Goal: Transaction & Acquisition: Purchase product/service

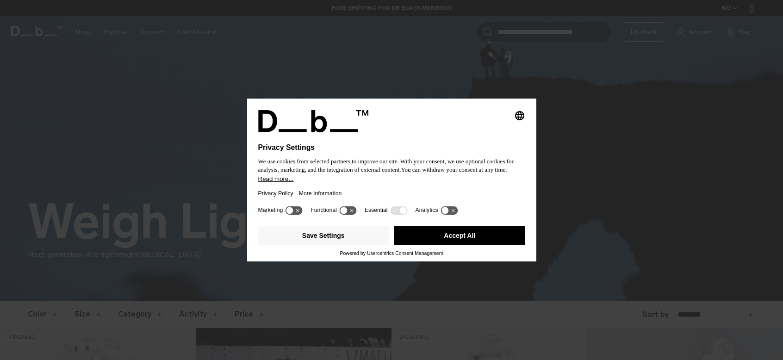
click at [406, 214] on icon at bounding box center [402, 210] width 7 height 7
click at [355, 214] on icon at bounding box center [347, 210] width 17 height 9
click at [347, 215] on icon at bounding box center [347, 210] width 17 height 9
click at [439, 244] on button "Accept All" at bounding box center [459, 235] width 131 height 19
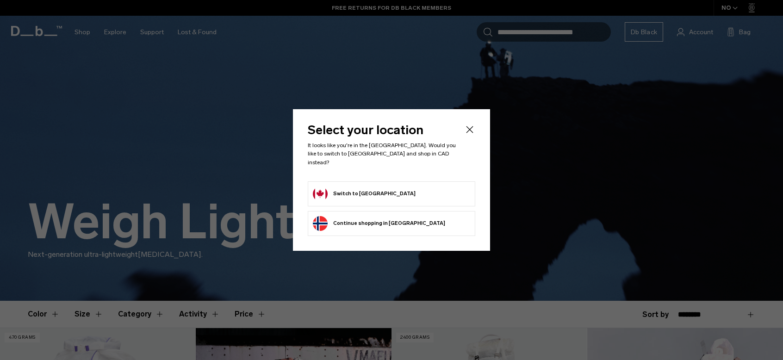
click at [365, 190] on button "Switch to Canada" at bounding box center [364, 193] width 103 height 15
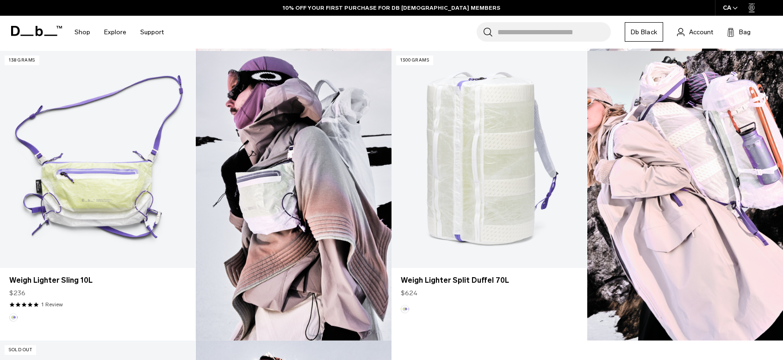
scroll to position [565, 0]
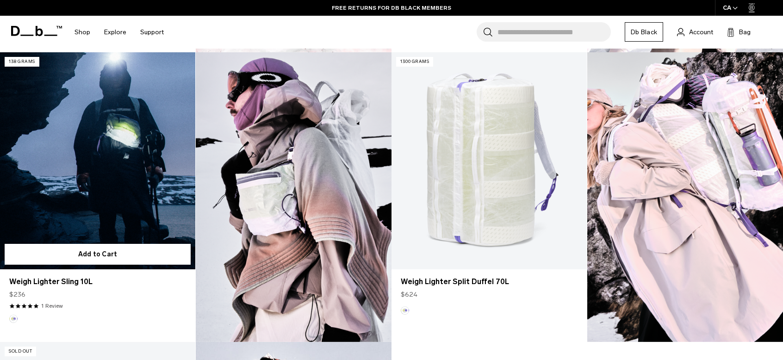
click at [112, 190] on link "Weigh Lighter Sling 10L" at bounding box center [97, 160] width 195 height 217
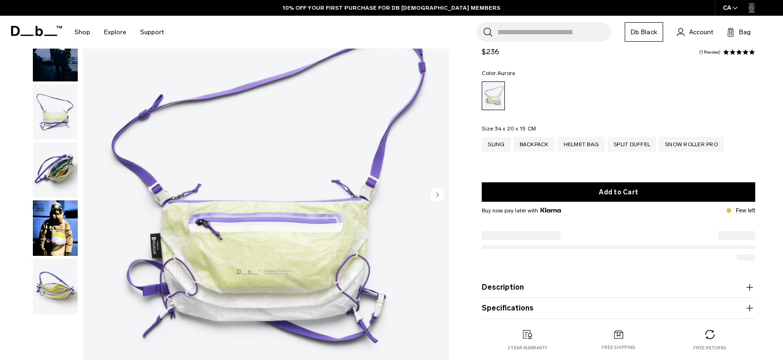
scroll to position [94, 0]
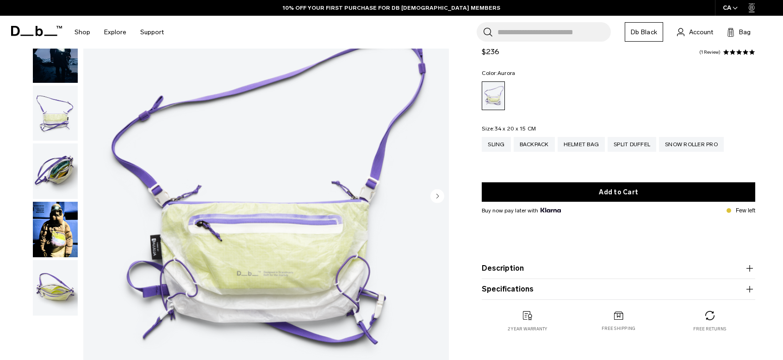
click at [55, 165] on img "button" at bounding box center [55, 171] width 45 height 56
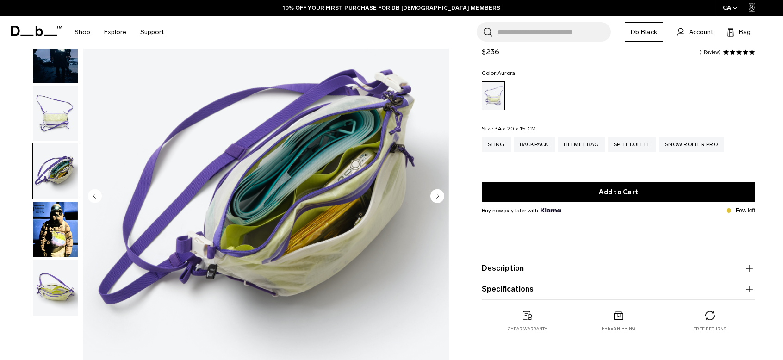
click at [51, 115] on img "button" at bounding box center [55, 114] width 45 height 56
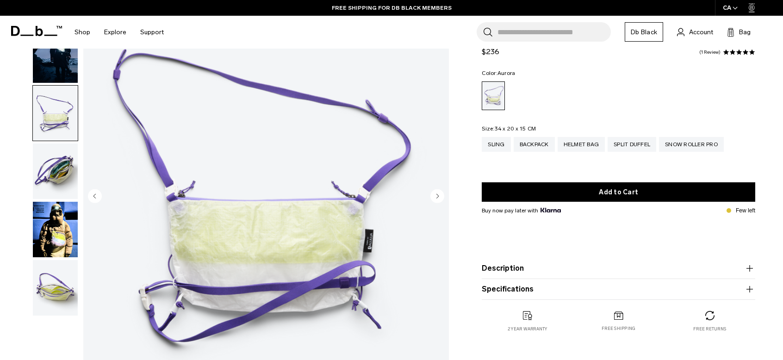
click at [56, 234] on img "button" at bounding box center [55, 230] width 45 height 56
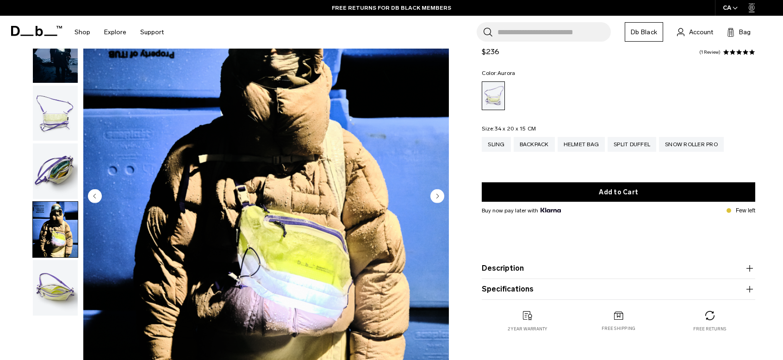
click at [54, 297] on img "button" at bounding box center [55, 288] width 45 height 56
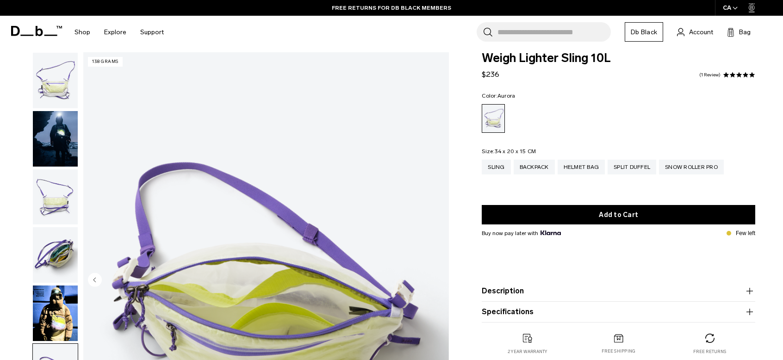
scroll to position [7, 0]
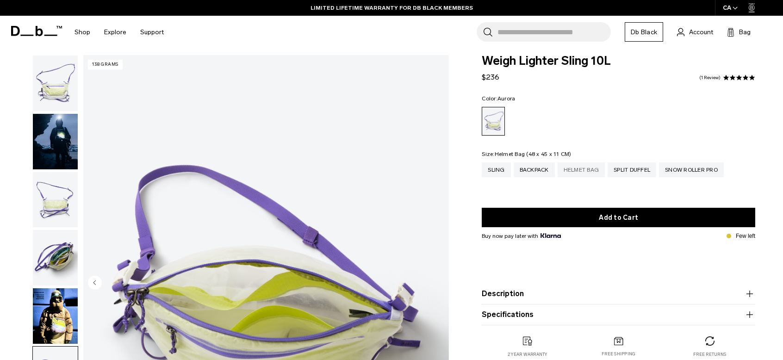
click at [576, 169] on div "Helmet Bag" at bounding box center [581, 169] width 48 height 15
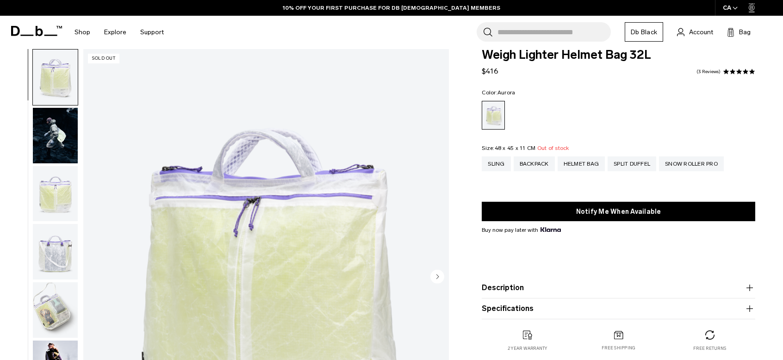
scroll to position [16, 0]
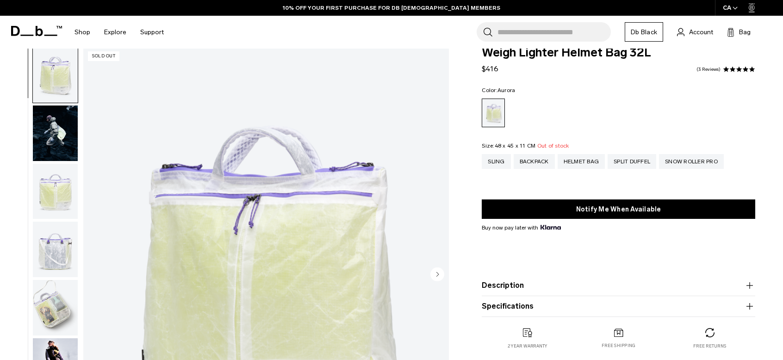
click at [63, 136] on img "button" at bounding box center [55, 133] width 45 height 56
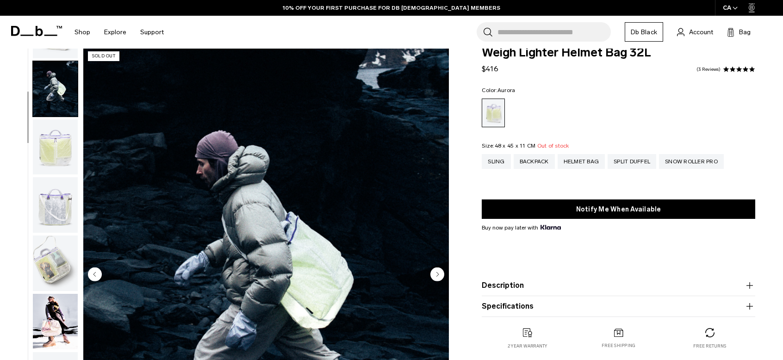
scroll to position [58, 0]
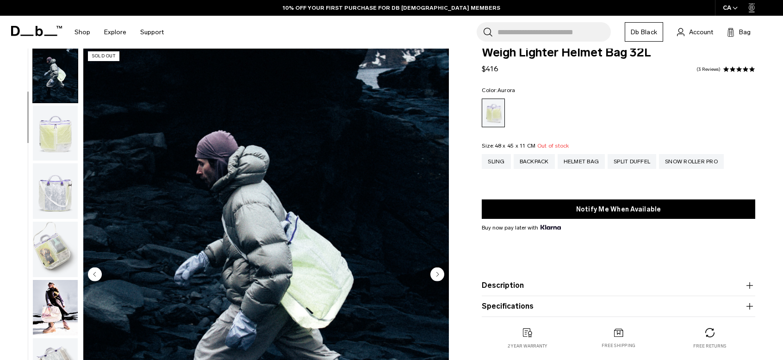
click at [54, 117] on img "button" at bounding box center [55, 133] width 45 height 56
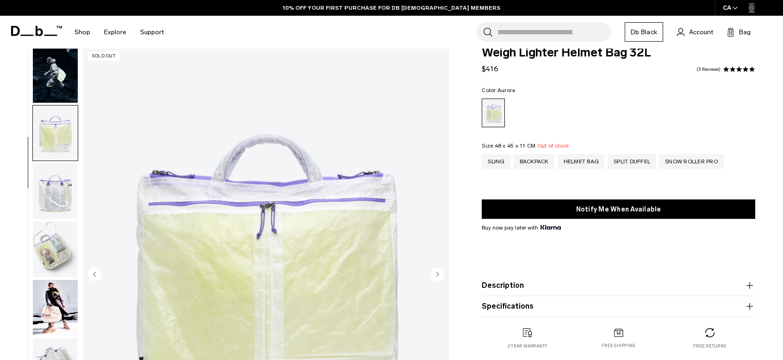
scroll to position [117, 0]
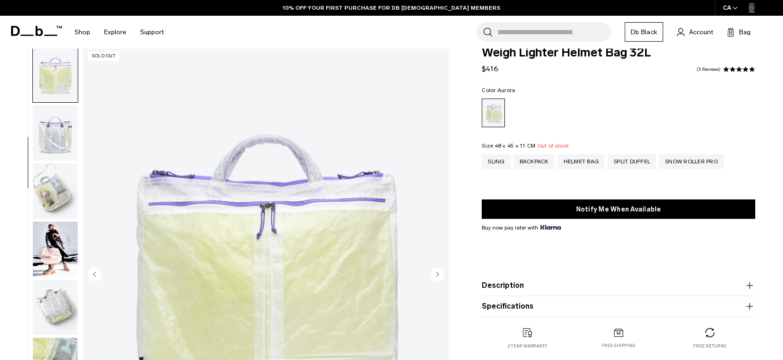
click at [53, 135] on img "button" at bounding box center [55, 133] width 45 height 56
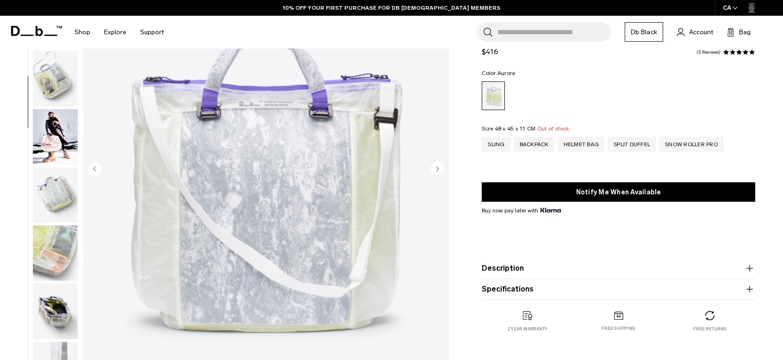
scroll to position [123, 0]
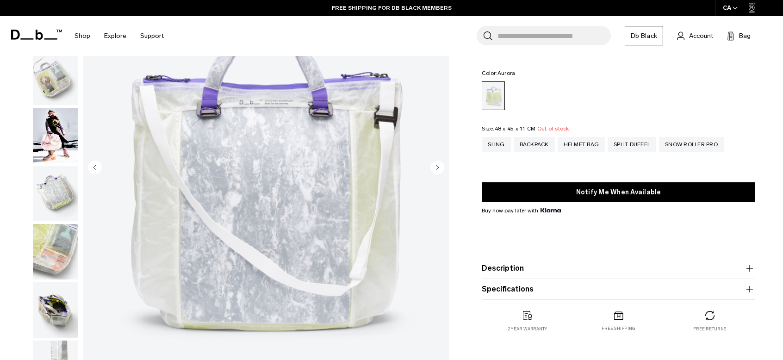
click at [53, 144] on img "button" at bounding box center [55, 136] width 45 height 56
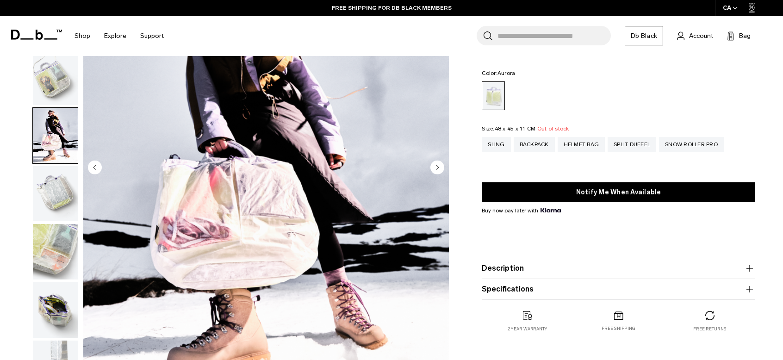
click at [58, 177] on img "button" at bounding box center [55, 194] width 45 height 56
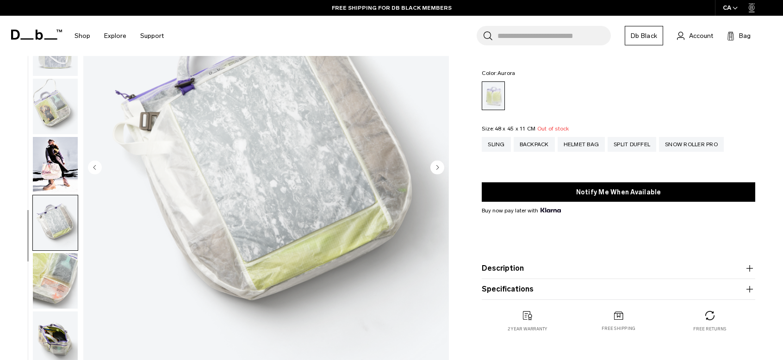
scroll to position [93, 0]
click at [630, 152] on div "Split Duffel" at bounding box center [631, 144] width 49 height 15
click at [623, 142] on div "Split Duffel" at bounding box center [631, 144] width 49 height 15
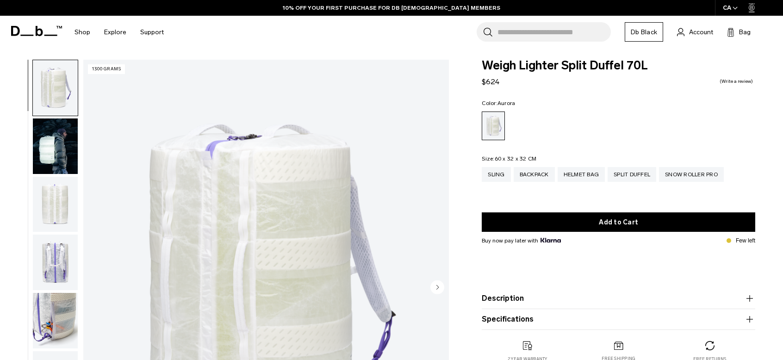
click at [53, 265] on img "button" at bounding box center [55, 263] width 45 height 56
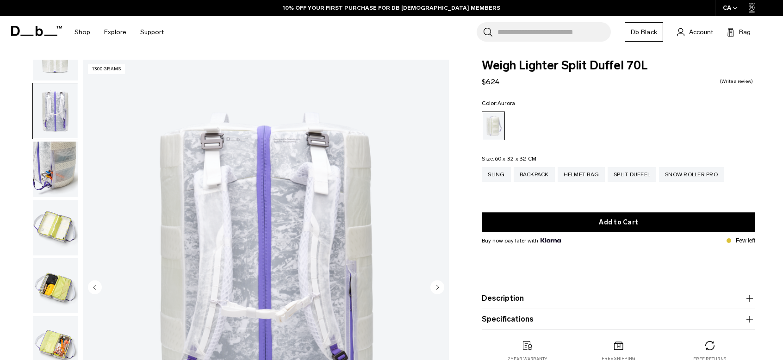
scroll to position [174, 0]
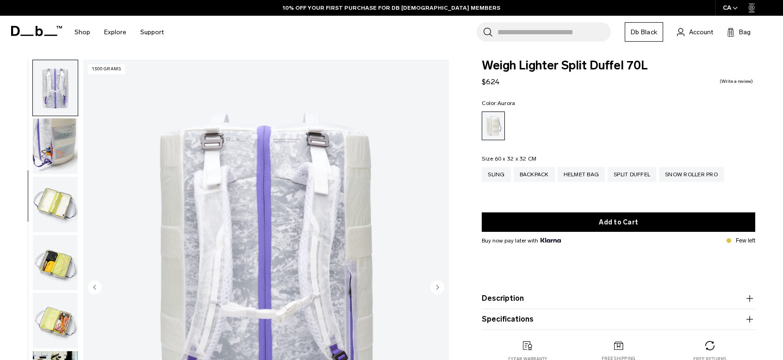
click at [64, 212] on img "button" at bounding box center [55, 205] width 45 height 56
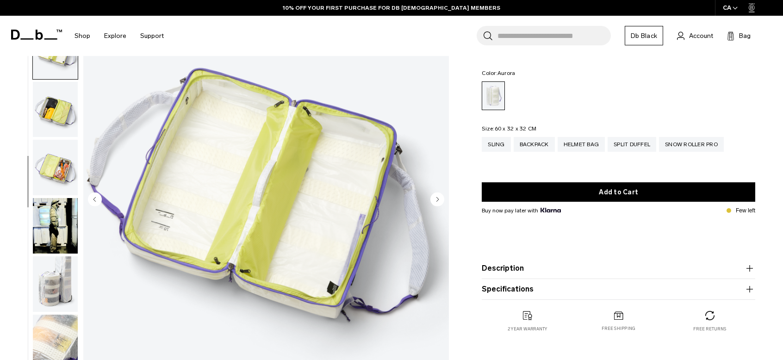
scroll to position [88, 0]
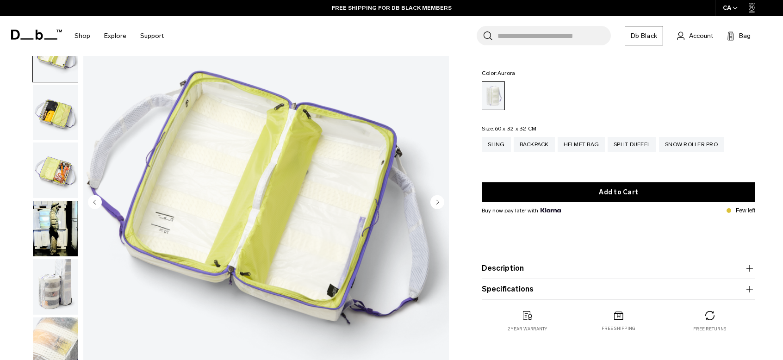
click at [57, 229] on img "button" at bounding box center [55, 229] width 45 height 56
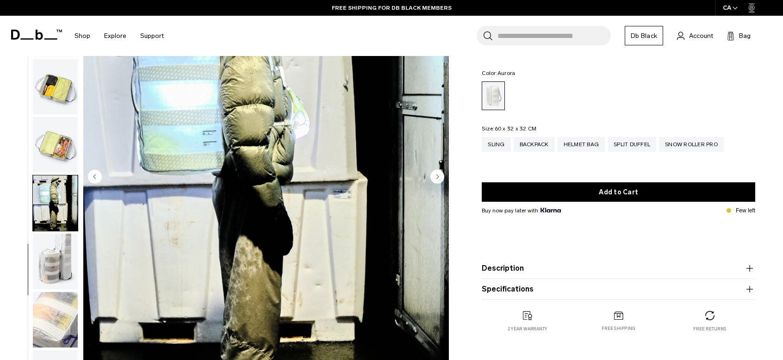
scroll to position [139, 0]
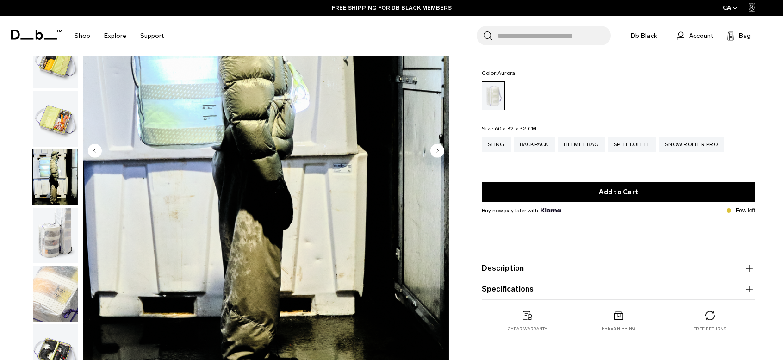
click at [59, 230] on img "button" at bounding box center [55, 236] width 45 height 56
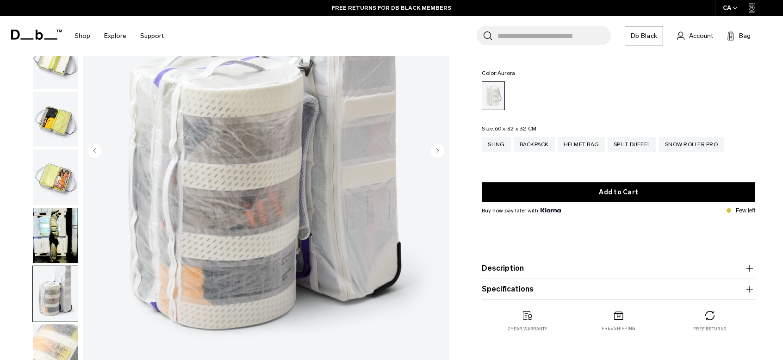
scroll to position [240, 0]
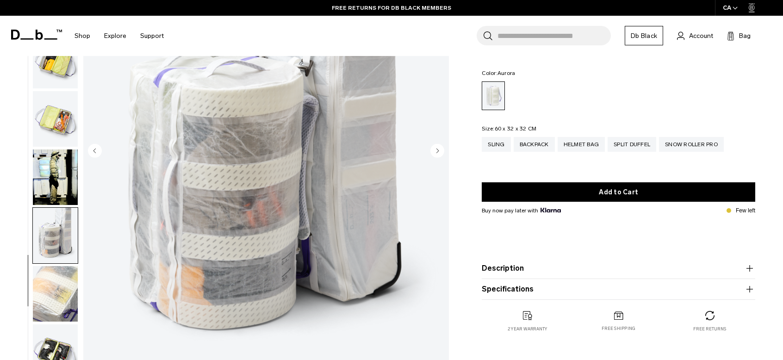
click at [56, 350] on img "button" at bounding box center [55, 352] width 45 height 56
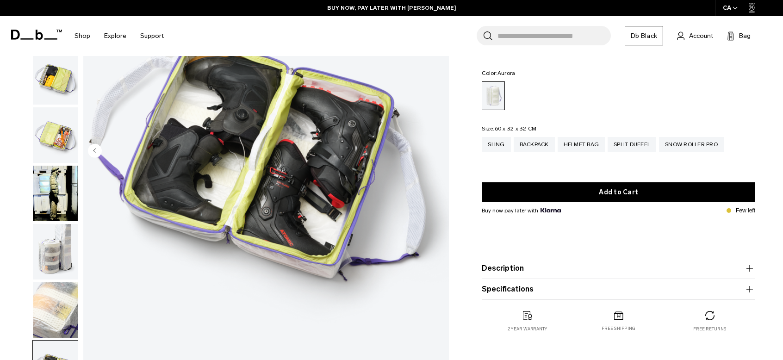
scroll to position [220, 0]
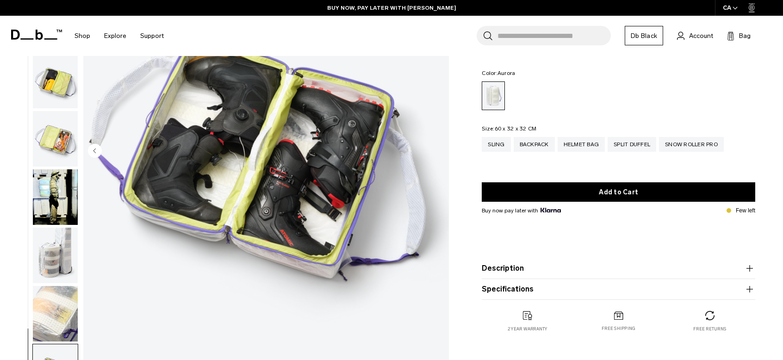
click at [59, 307] on img "button" at bounding box center [55, 314] width 45 height 56
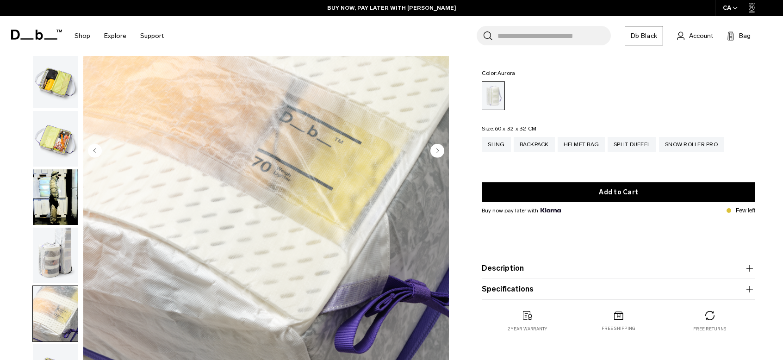
scroll to position [240, 0]
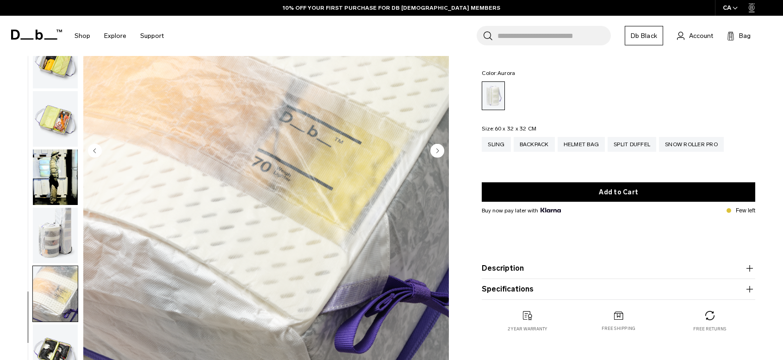
click at [61, 189] on img "button" at bounding box center [55, 177] width 45 height 56
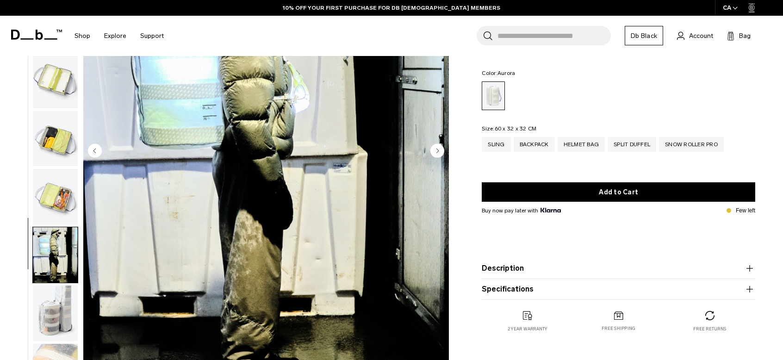
click at [50, 127] on img "button" at bounding box center [55, 139] width 45 height 56
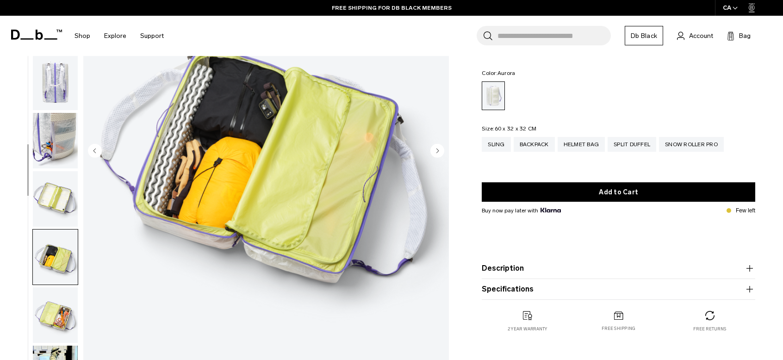
click at [56, 143] on img "button" at bounding box center [55, 141] width 45 height 56
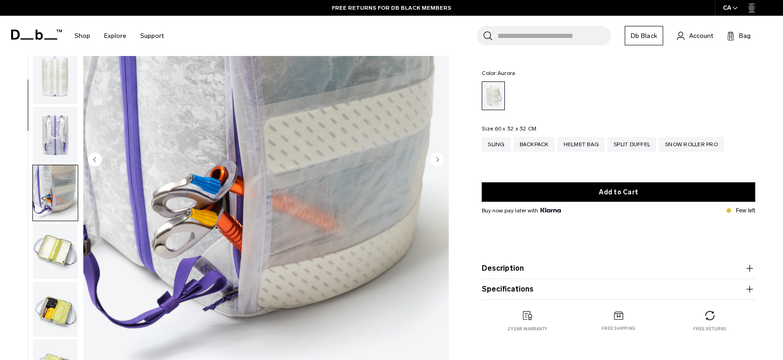
scroll to position [0, 0]
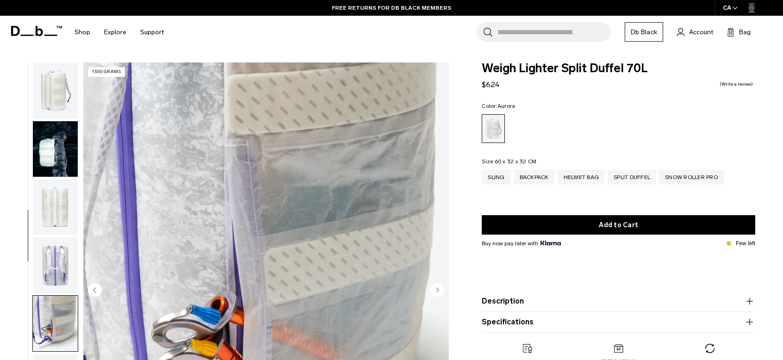
click at [58, 207] on img "button" at bounding box center [55, 207] width 45 height 56
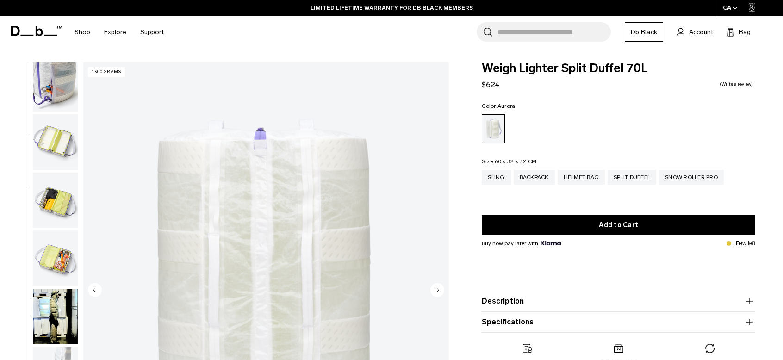
click at [59, 78] on img "button" at bounding box center [55, 84] width 45 height 56
